Goal: Transaction & Acquisition: Purchase product/service

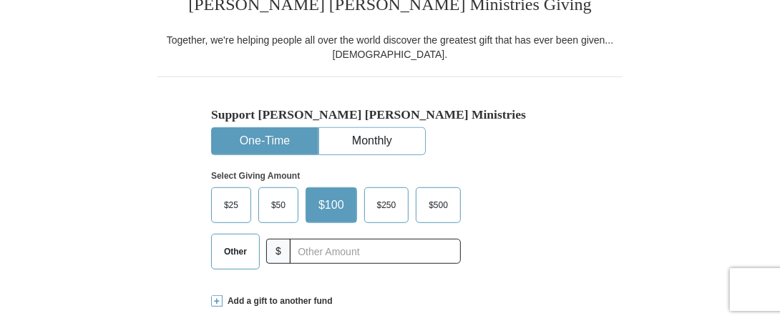
scroll to position [346, 0]
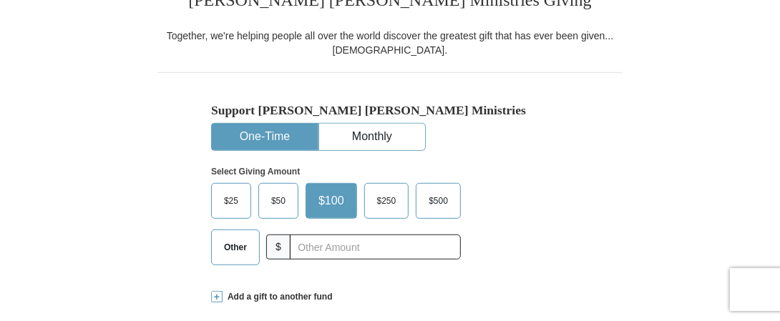
click at [233, 200] on span "$25" at bounding box center [231, 200] width 29 height 21
click at [0, 0] on input "$25" at bounding box center [0, 0] width 0 height 0
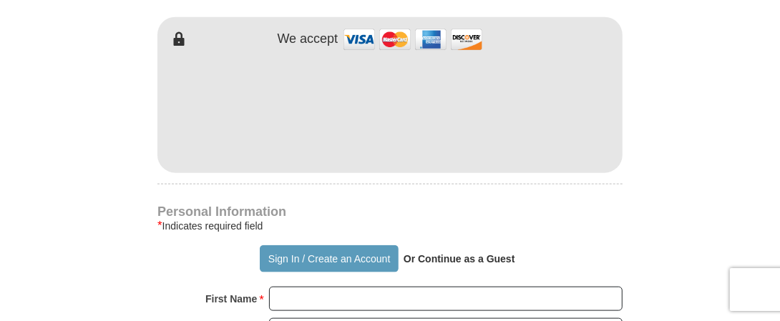
scroll to position [759, 0]
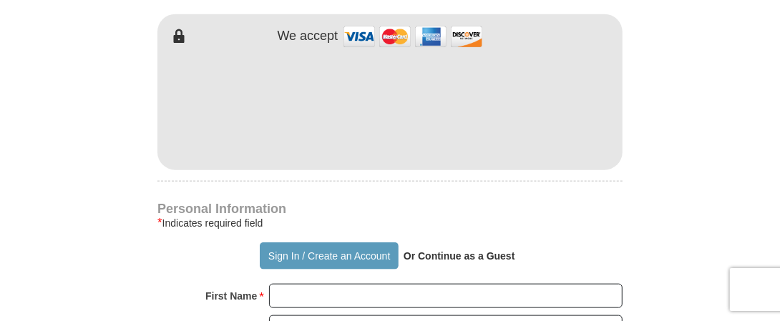
type button "[URL][DOMAIN_NAME]"
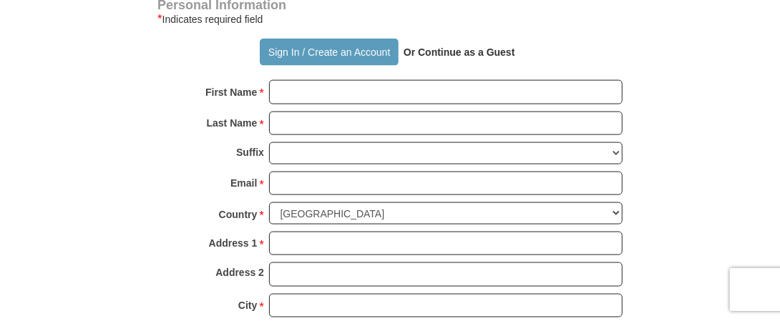
scroll to position [1000, 0]
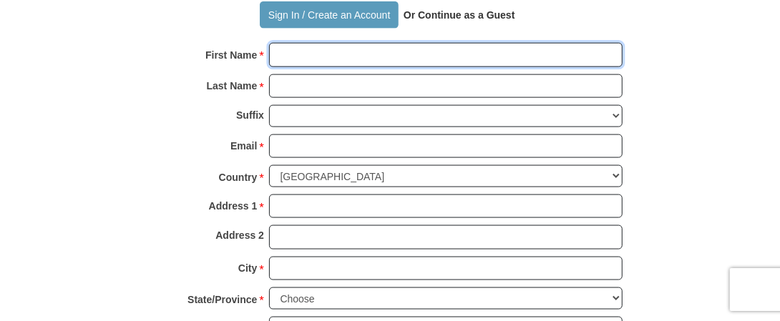
click at [299, 50] on input "First Name *" at bounding box center [445, 55] width 353 height 24
type input "[PERSON_NAME]"
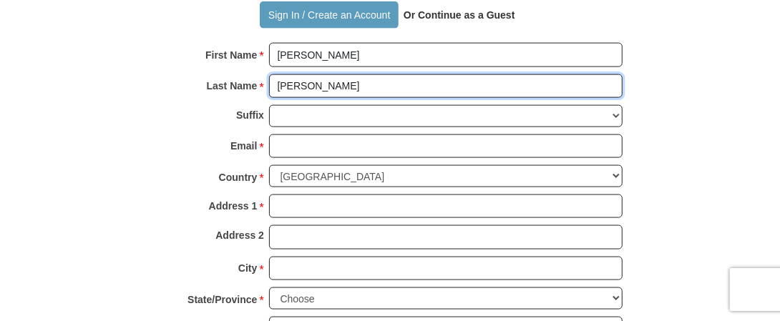
type input "[PERSON_NAME]"
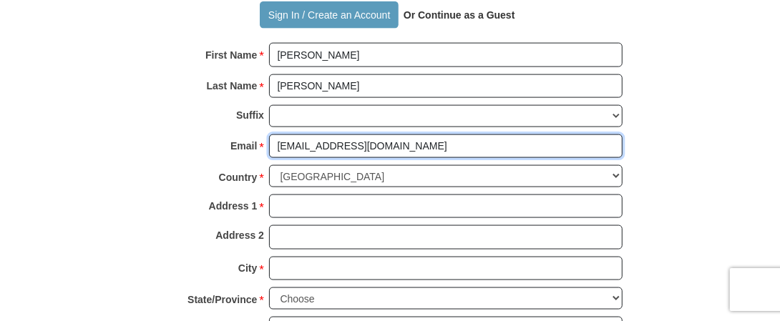
type input "[EMAIL_ADDRESS][DOMAIN_NAME]"
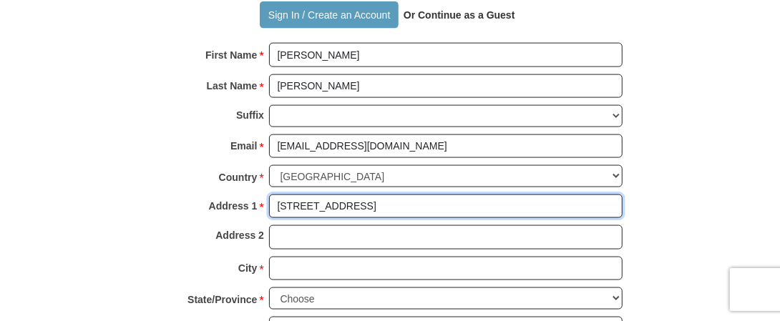
type input "[STREET_ADDRESS]"
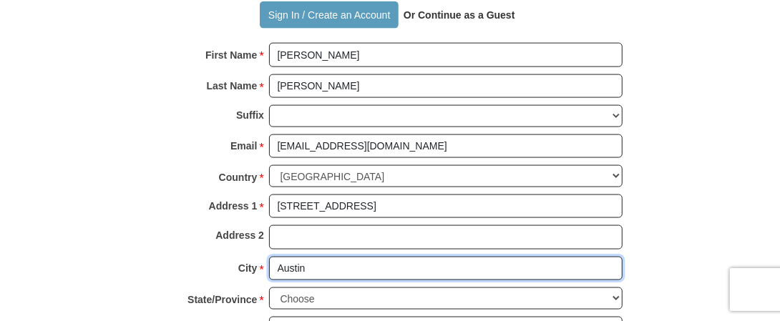
type input "Austin"
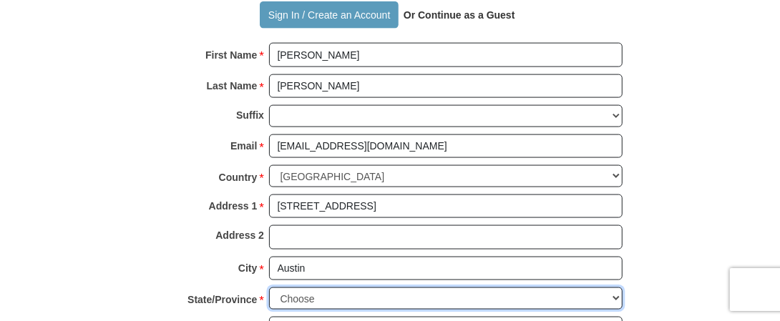
click at [616, 288] on select "Choose [US_STATE] [US_STATE] [US_STATE] [US_STATE] [US_STATE] Armed Forces Amer…" at bounding box center [445, 299] width 353 height 22
select select "[GEOGRAPHIC_DATA]"
click at [269, 288] on select "Choose [US_STATE] [US_STATE] [US_STATE] [US_STATE] [US_STATE] Armed Forces Amer…" at bounding box center [445, 299] width 353 height 22
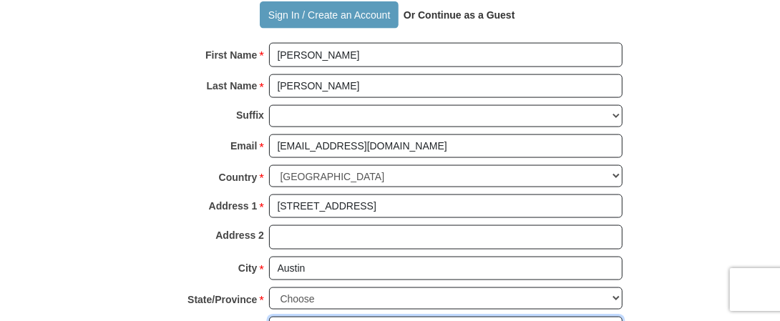
scroll to position [1002, 0]
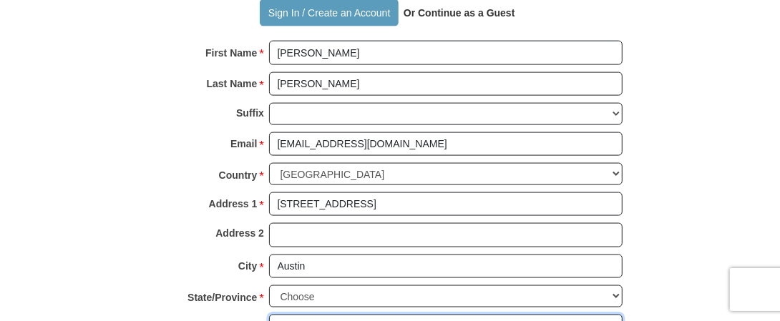
type input "78745"
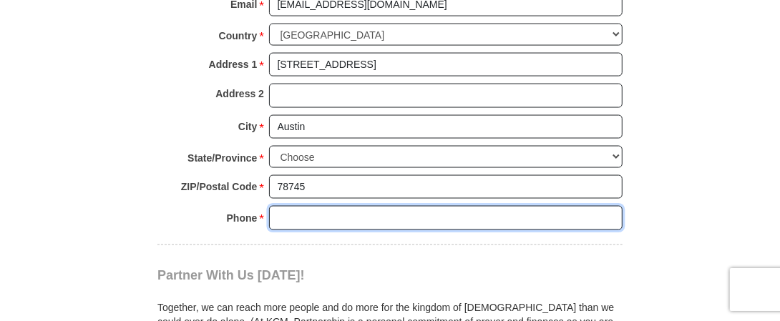
scroll to position [1188, 0]
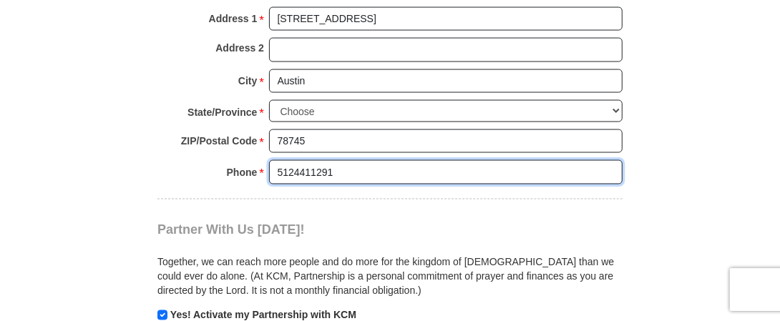
type input "5124411291"
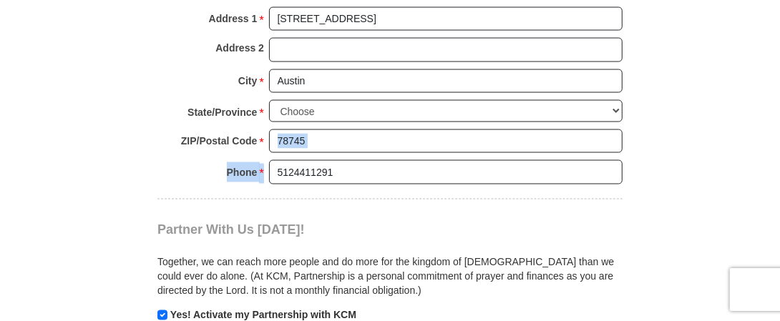
drag, startPoint x: 777, startPoint y: 138, endPoint x: 772, endPoint y: 157, distance: 19.3
click at [772, 157] on body "Sign In Already have an account? Sign in for faster giving. Don't have an accou…" at bounding box center [390, 299] width 780 height 2974
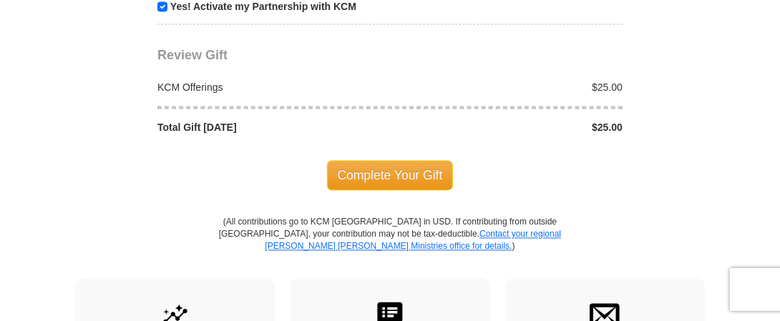
scroll to position [1523, 0]
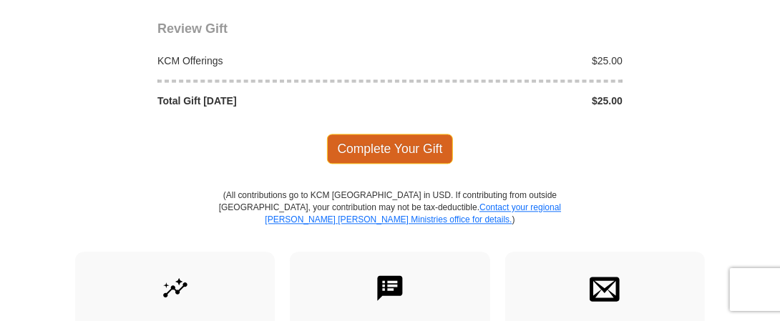
click at [405, 134] on span "Complete Your Gift" at bounding box center [390, 149] width 127 height 30
